Goal: Task Accomplishment & Management: Use online tool/utility

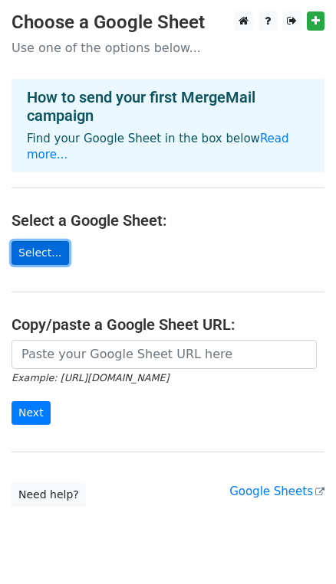
click at [36, 241] on link "Select..." at bounding box center [39, 253] width 57 height 24
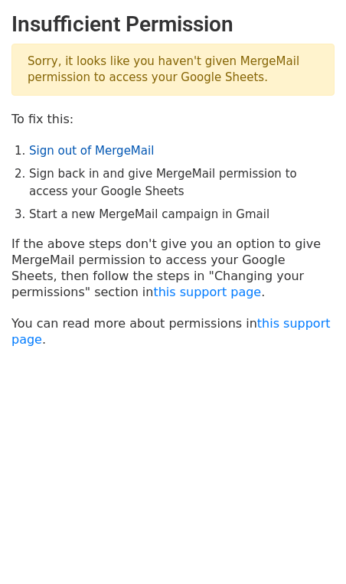
click at [129, 151] on link "Sign out of MergeMail" at bounding box center [91, 151] width 125 height 14
click at [90, 145] on link "Sign out of MergeMail" at bounding box center [91, 151] width 125 height 14
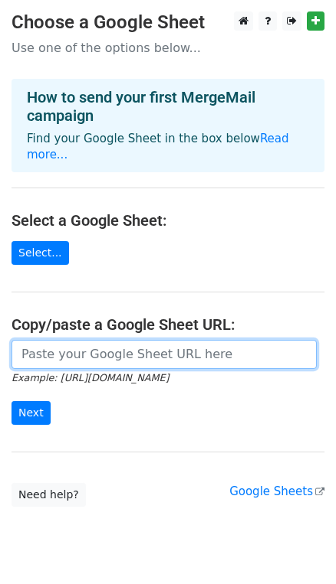
click at [47, 340] on input "url" at bounding box center [163, 354] width 305 height 29
paste input "https://docs.google.com/spreadsheets/d/109C54uQGPXddBwUUSOY7a52iJ-nD8kNvCae6DVN…"
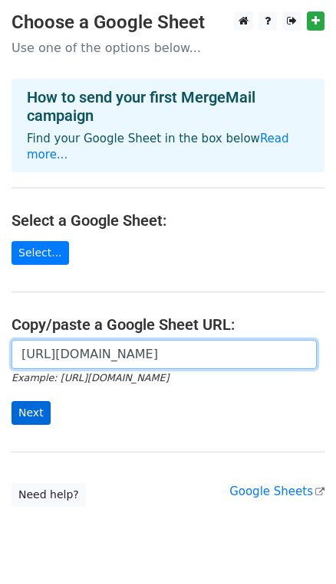
type input "https://docs.google.com/spreadsheets/d/109C54uQGPXddBwUUSOY7a52iJ-nD8kNvCae6DVN…"
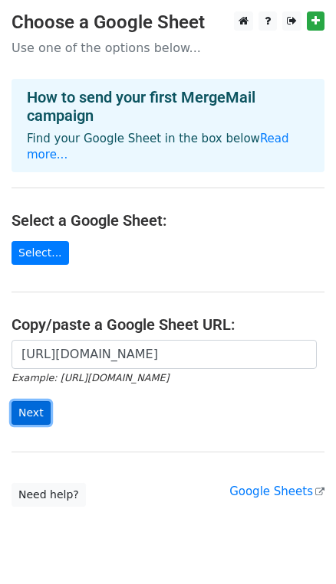
scroll to position [0, 0]
click at [25, 401] on input "Next" at bounding box center [30, 413] width 39 height 24
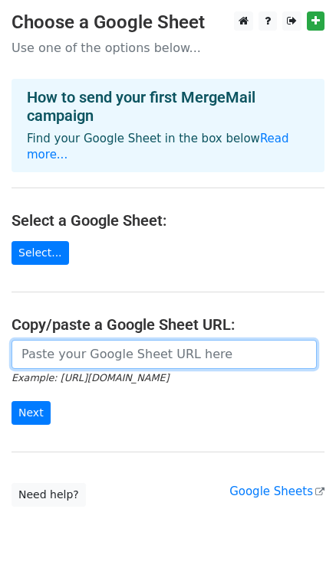
paste input "https://docs.google.com/spreadsheets/d/109C54uQGPXddBwUUSOY7a52iJ-nD8kNvCae6DVN…"
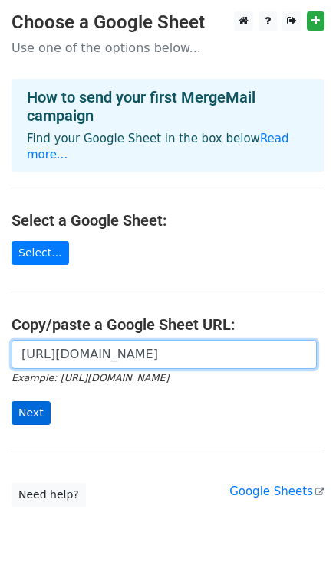
type input "https://docs.google.com/spreadsheets/d/109C54uQGPXddBwUUSOY7a52iJ-nD8kNvCae6DVN…"
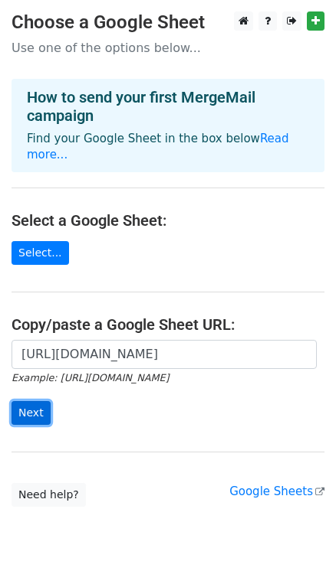
scroll to position [0, 0]
click at [28, 401] on input "Next" at bounding box center [30, 413] width 39 height 24
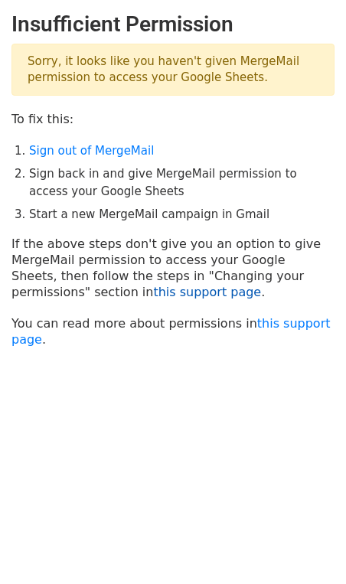
click at [153, 293] on link "this support page" at bounding box center [207, 292] width 108 height 15
click at [153, 290] on link "this support page" at bounding box center [207, 292] width 108 height 15
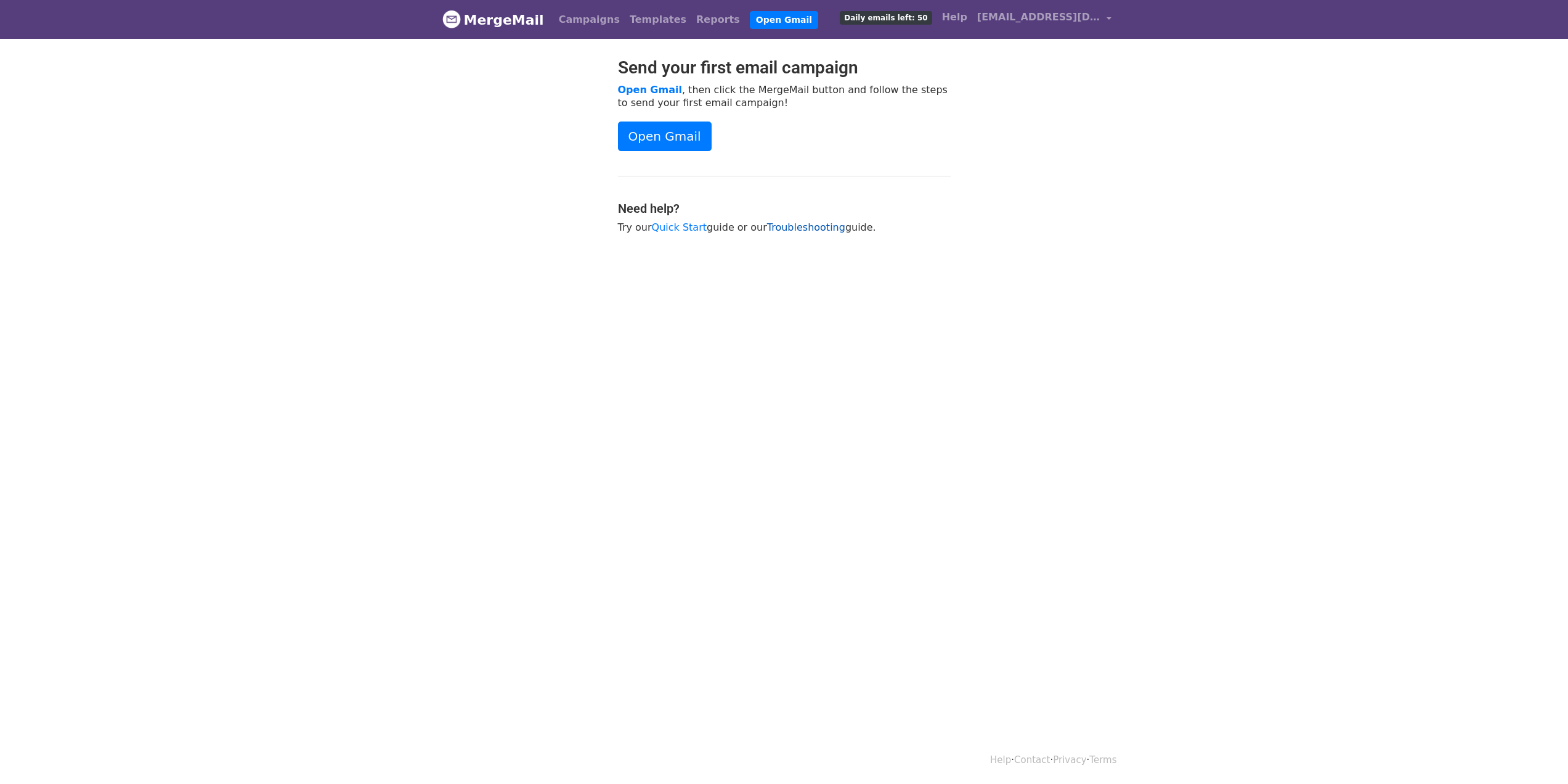
click at [803, 223] on link "Troubleshooting" at bounding box center [806, 227] width 78 height 12
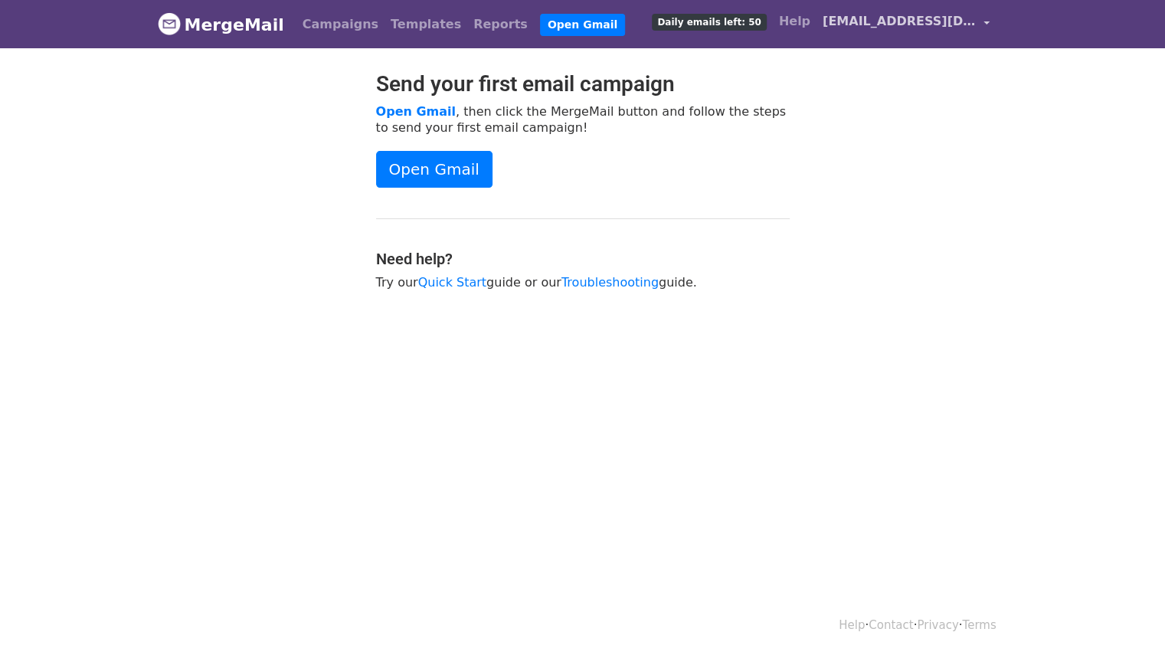
click at [920, 19] on span "[EMAIL_ADDRESS][DOMAIN_NAME]" at bounding box center [899, 21] width 153 height 18
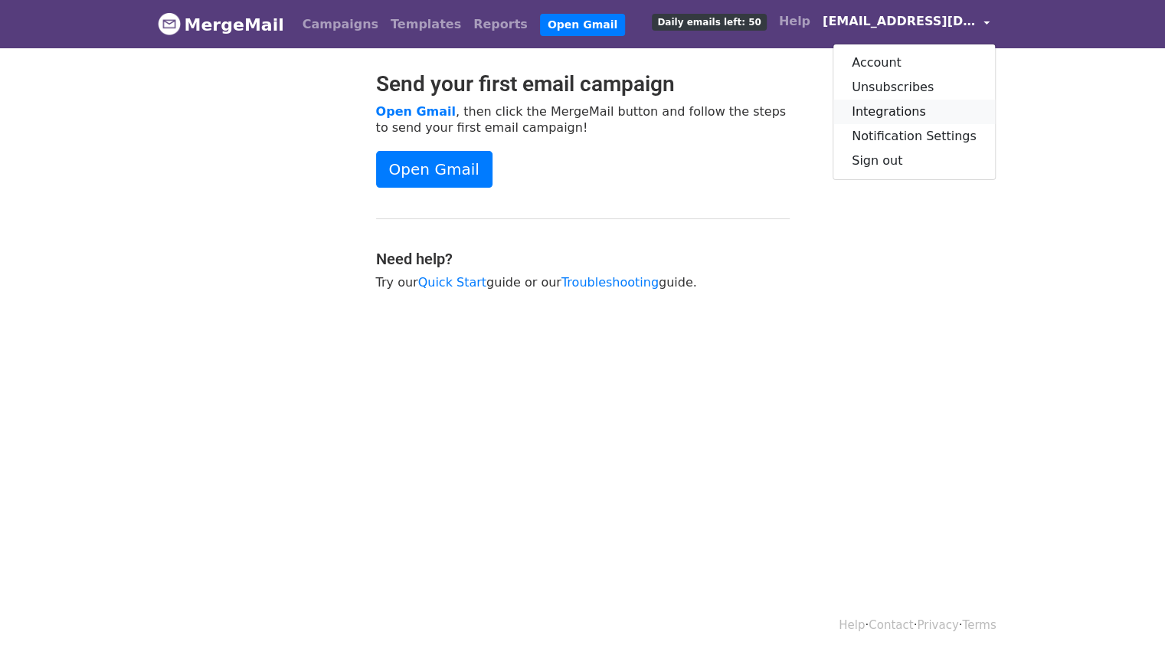
click at [888, 108] on link "Integrations" at bounding box center [914, 112] width 162 height 25
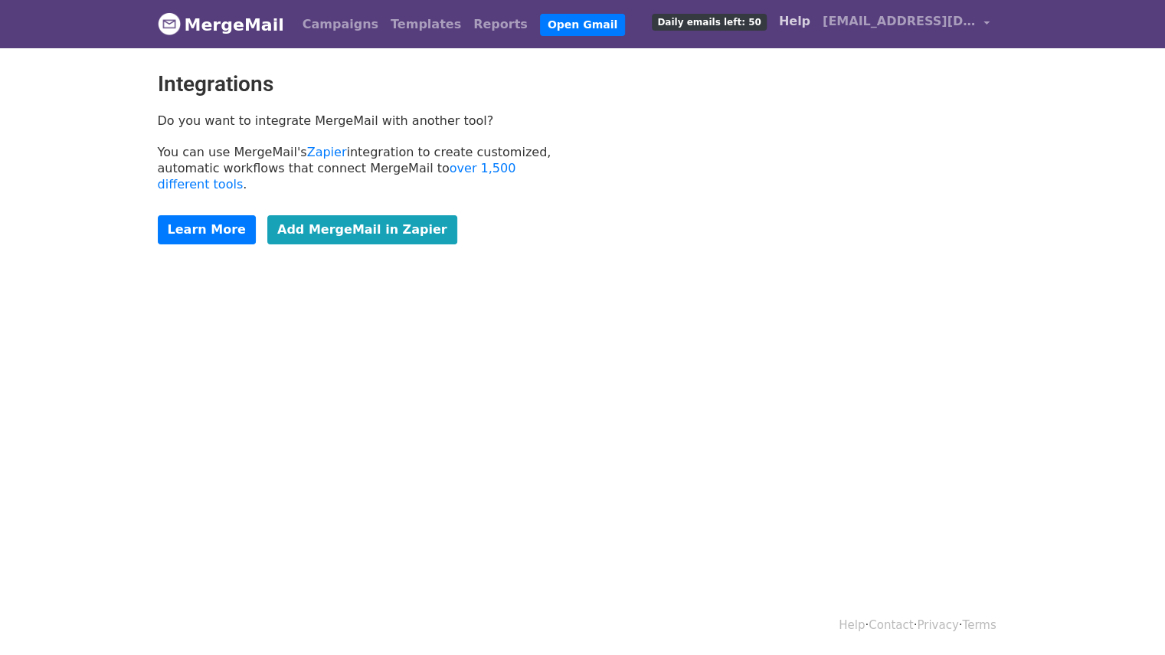
click at [797, 22] on link "Help" at bounding box center [795, 21] width 44 height 31
click at [540, 25] on link "Open Gmail" at bounding box center [582, 25] width 85 height 22
click at [540, 23] on link "Open Gmail" at bounding box center [582, 25] width 85 height 22
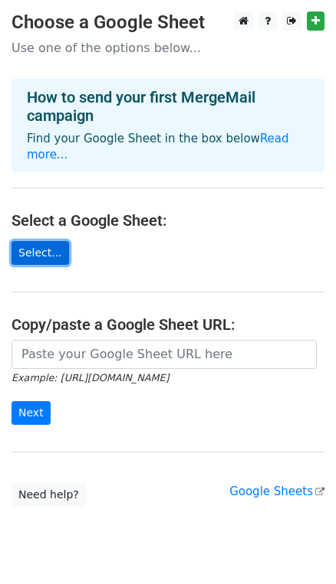
click at [37, 241] on link "Select..." at bounding box center [39, 253] width 57 height 24
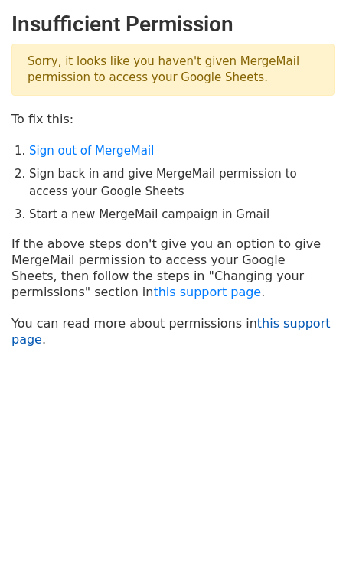
click at [273, 326] on link "this support page" at bounding box center [170, 331] width 319 height 31
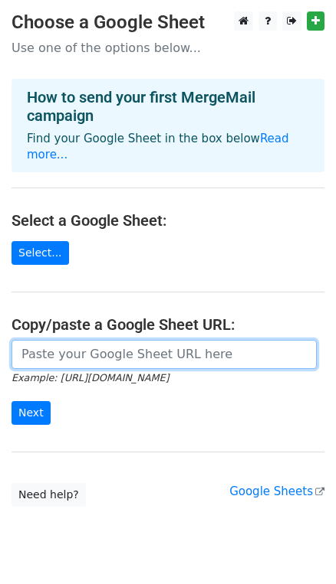
click at [42, 340] on input "url" at bounding box center [163, 354] width 305 height 29
paste input "[URL][DOMAIN_NAME]"
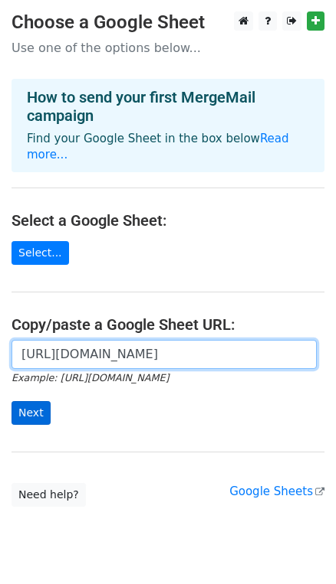
type input "[URL][DOMAIN_NAME]"
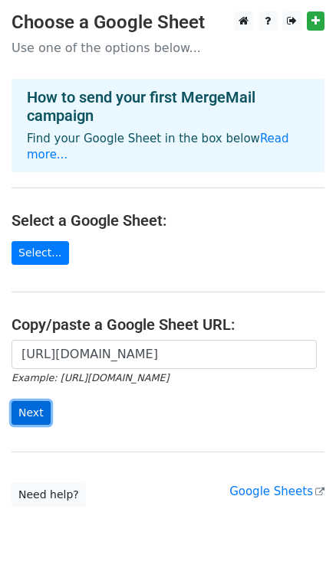
scroll to position [0, 0]
click at [33, 401] on input "Next" at bounding box center [30, 413] width 39 height 24
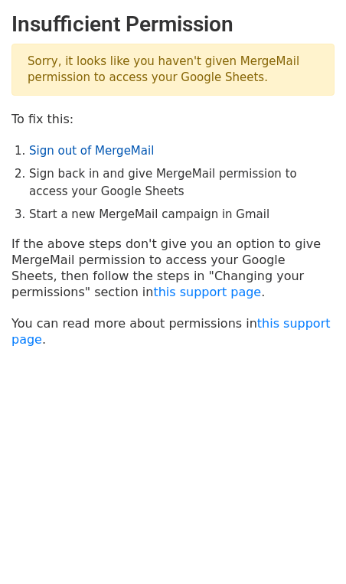
click at [121, 153] on link "Sign out of MergeMail" at bounding box center [91, 151] width 125 height 14
